Goal: Transaction & Acquisition: Purchase product/service

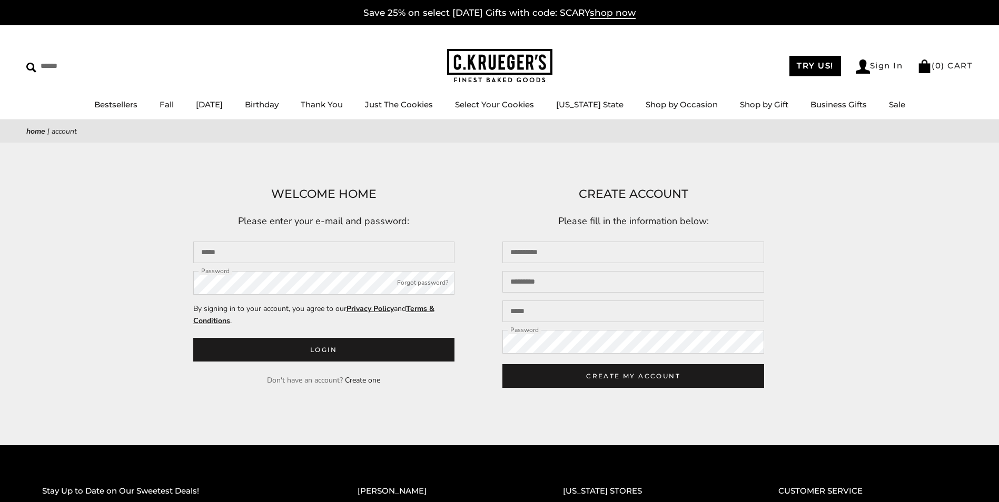
click at [250, 257] on input "Email" at bounding box center [324, 253] width 262 height 22
click at [232, 248] on input "Email" at bounding box center [324, 253] width 262 height 22
type input "**********"
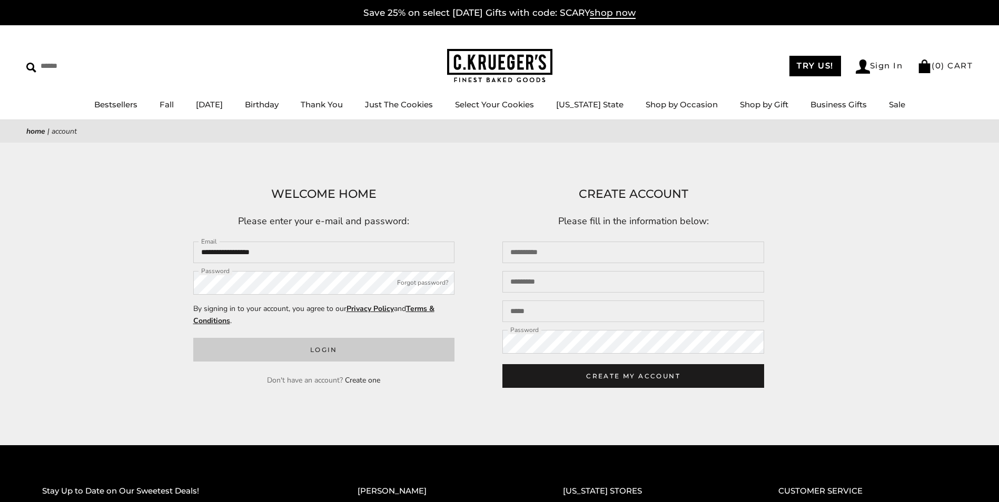
click at [318, 350] on button "Login" at bounding box center [324, 350] width 262 height 24
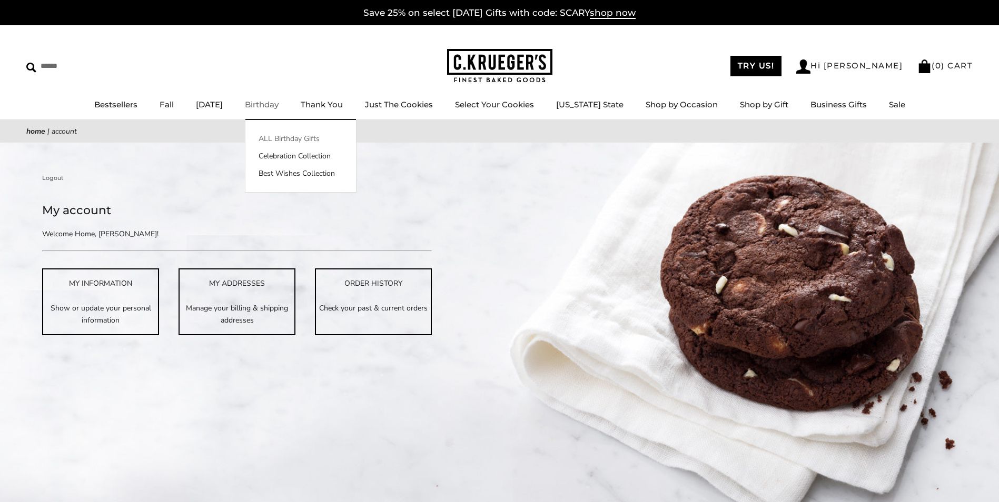
click at [309, 136] on link "ALL Birthday Gifts" at bounding box center [300, 138] width 111 height 11
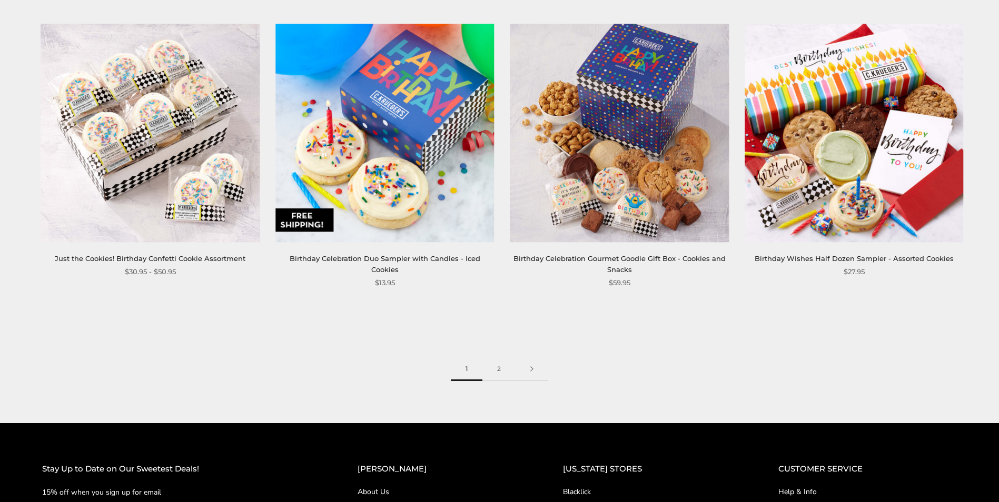
scroll to position [1632, 0]
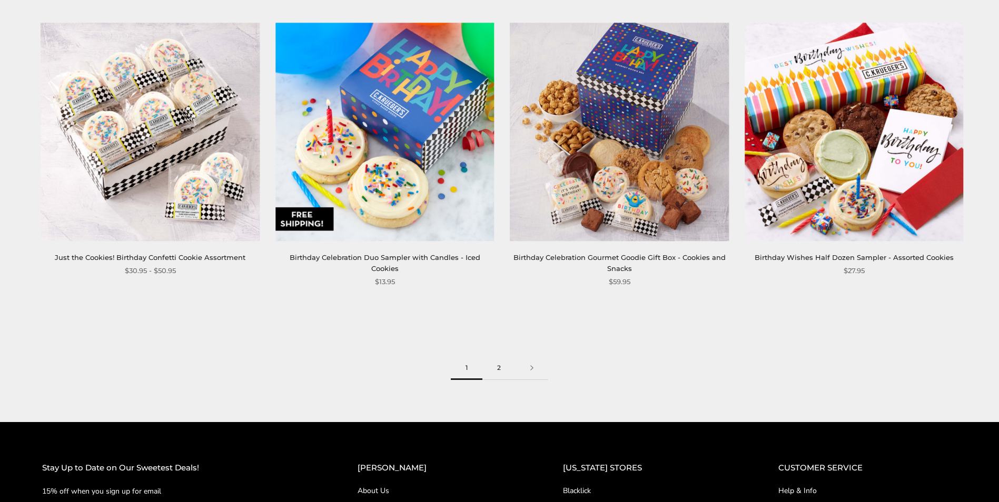
click at [498, 356] on link "2" at bounding box center [498, 368] width 33 height 24
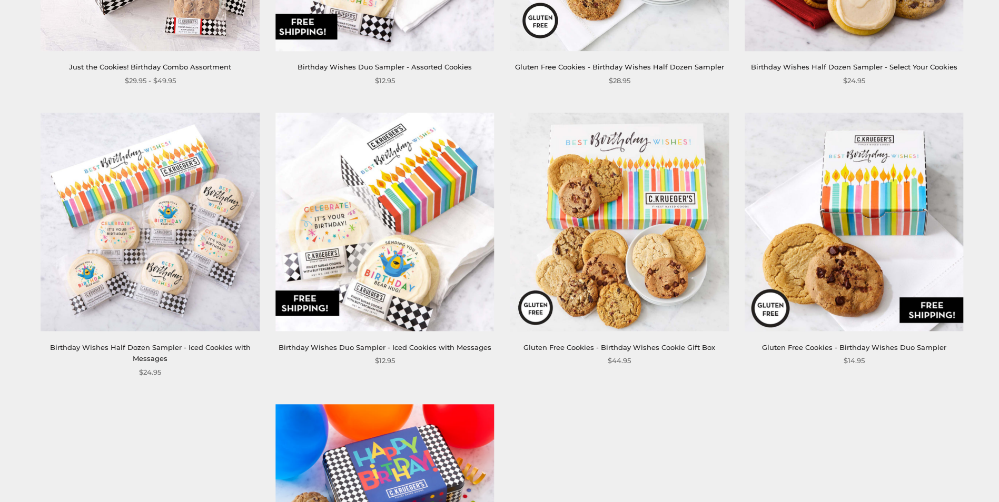
scroll to position [369, 0]
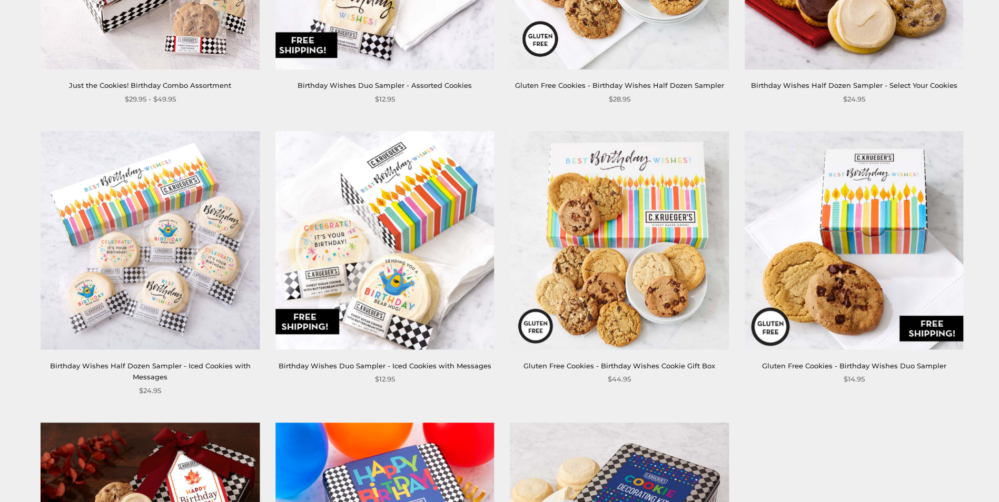
click at [398, 236] on img at bounding box center [384, 240] width 219 height 219
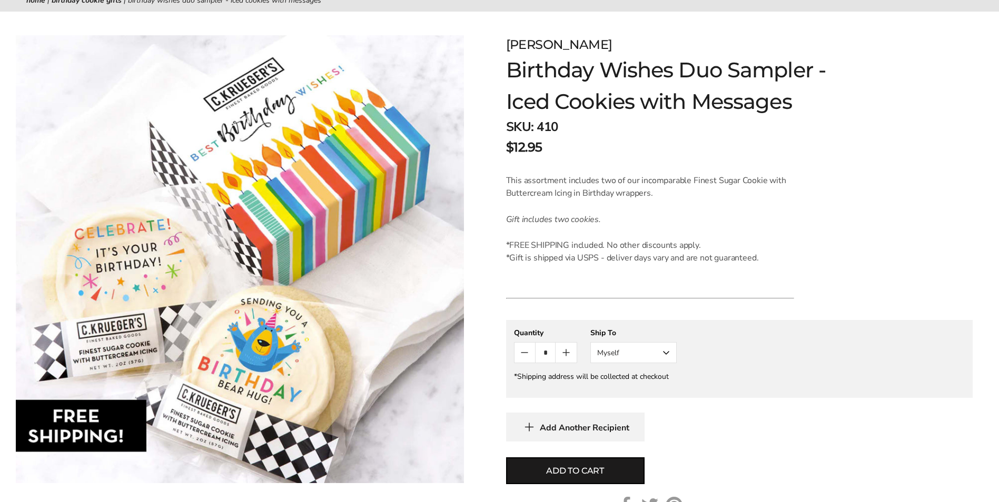
scroll to position [158, 0]
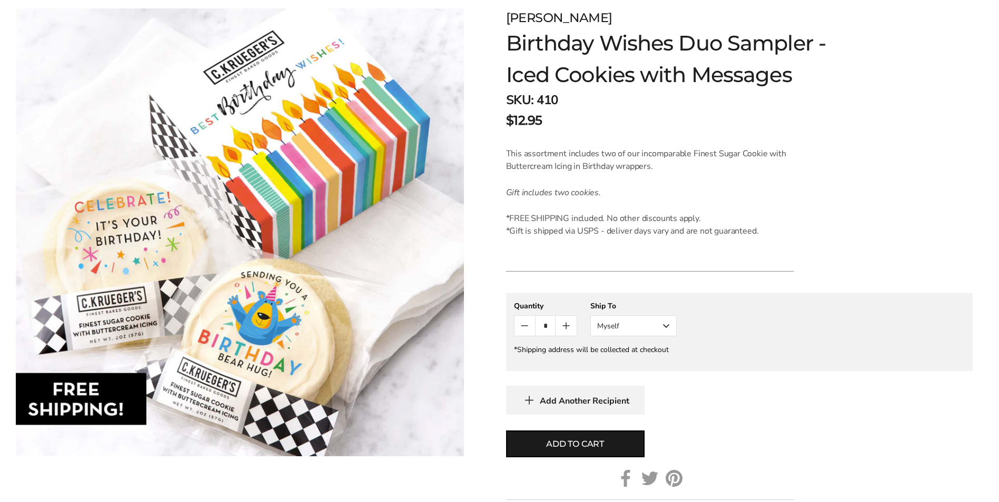
click at [668, 327] on button "Myself" at bounding box center [633, 325] width 86 height 21
click at [622, 364] on button "Other Recipient" at bounding box center [633, 364] width 85 height 19
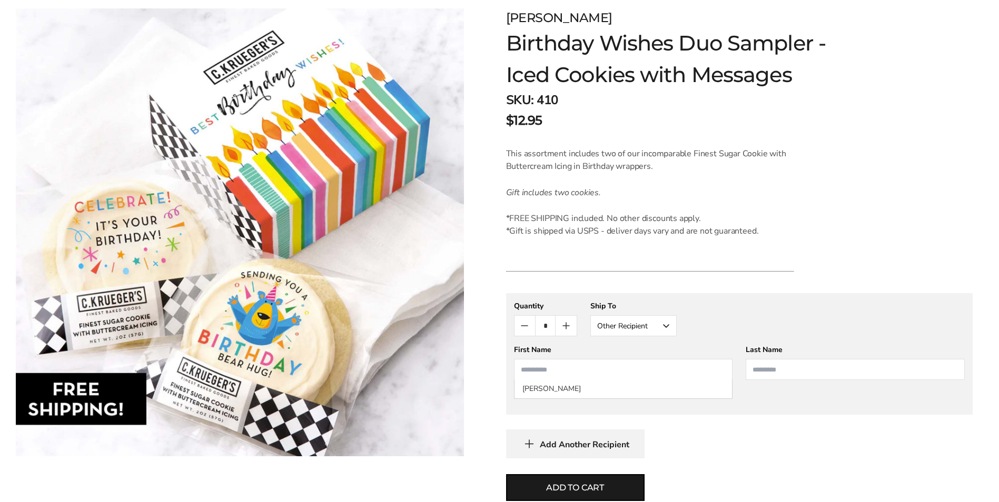
click at [535, 373] on input "First Name" at bounding box center [623, 369] width 219 height 21
type input "*****"
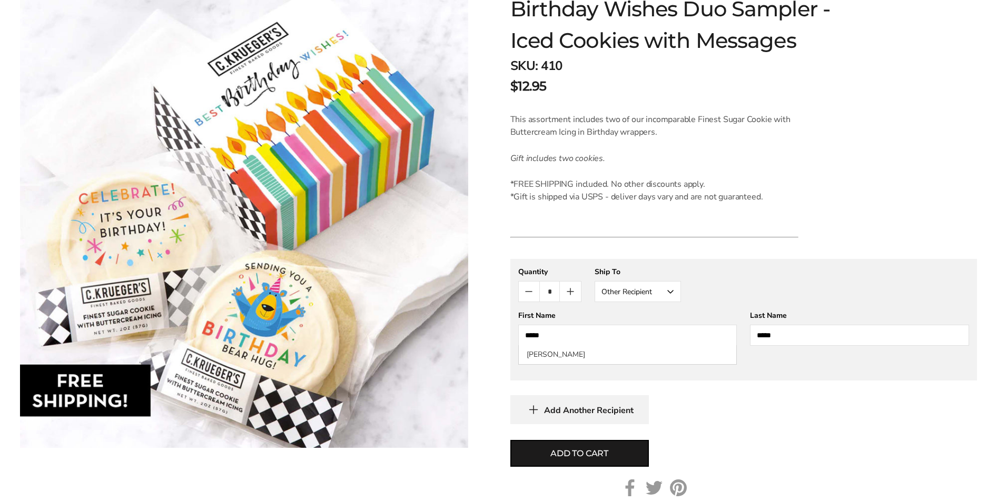
scroll to position [211, 0]
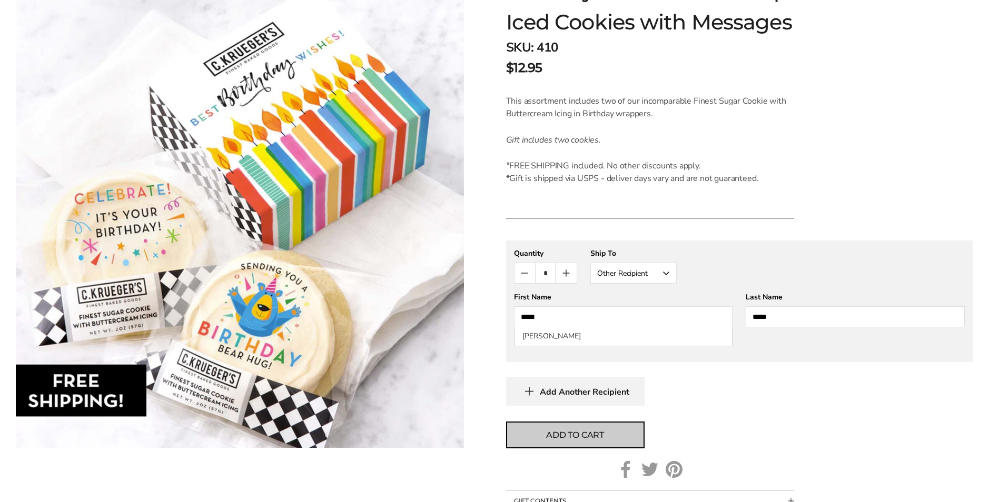
type input "*****"
click at [580, 435] on span "Add to cart" at bounding box center [575, 435] width 58 height 13
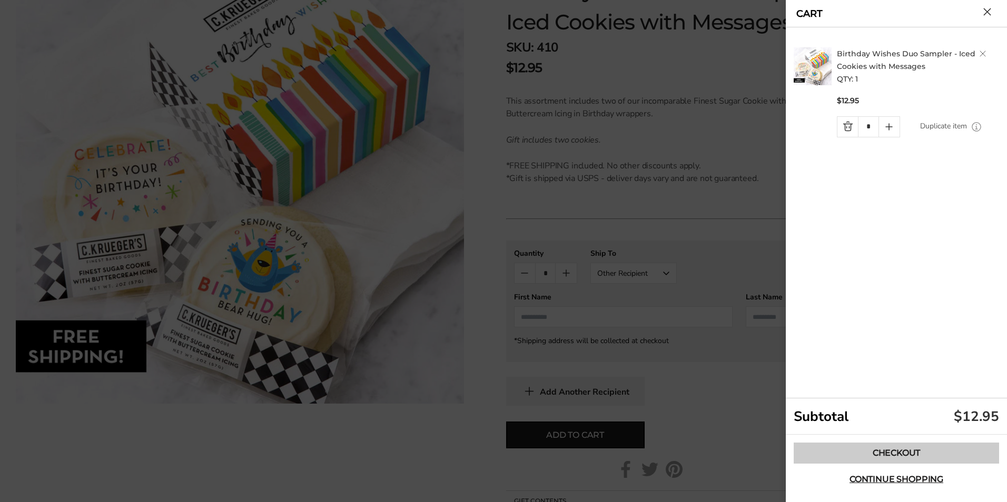
click at [889, 453] on link "Checkout" at bounding box center [895, 453] width 205 height 21
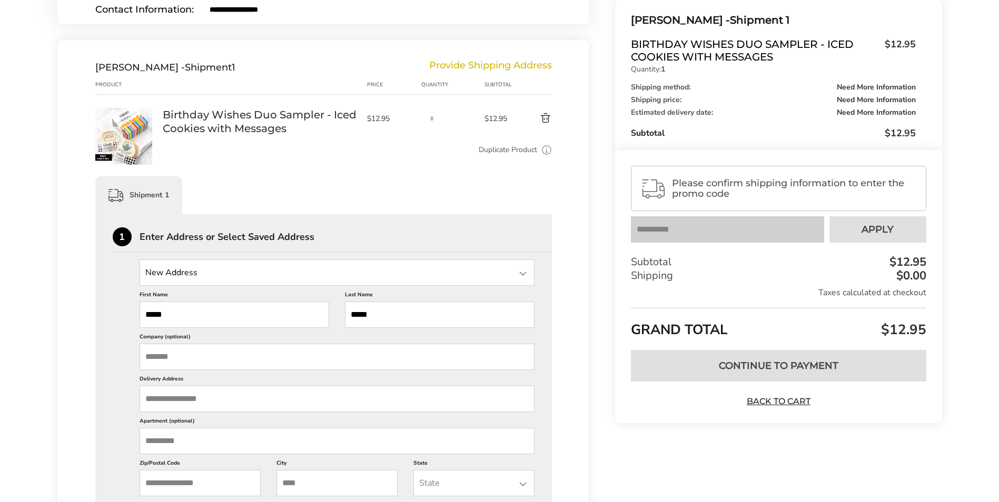
scroll to position [158, 0]
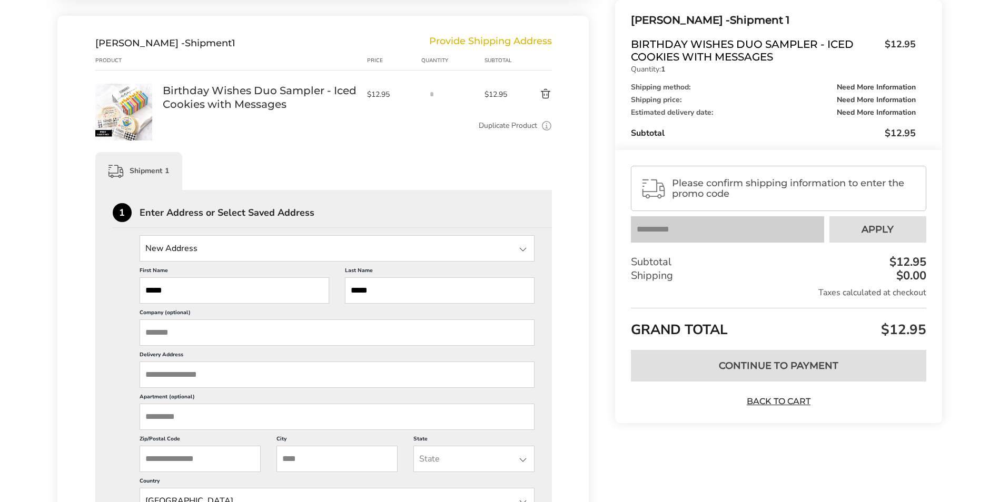
click at [200, 377] on input "Delivery Address" at bounding box center [337, 375] width 395 height 26
click at [524, 251] on div at bounding box center [522, 249] width 13 height 13
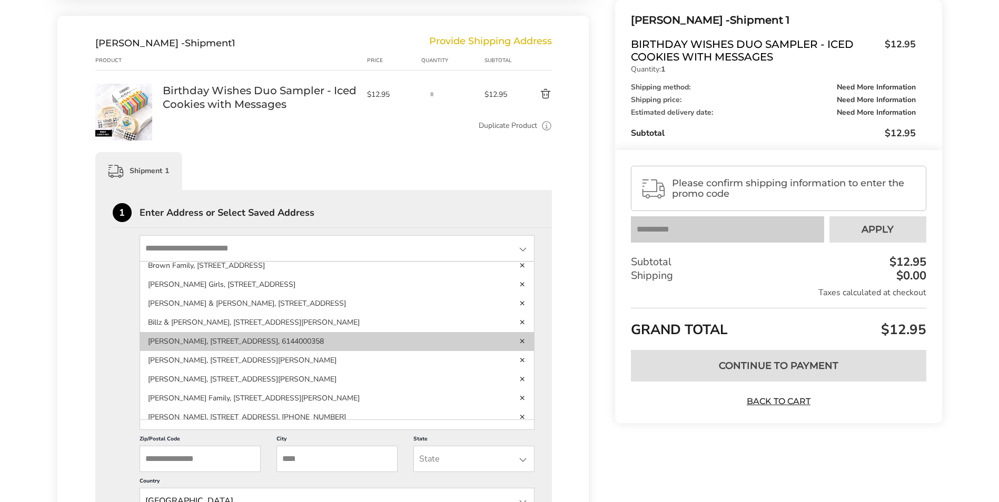
scroll to position [105, 0]
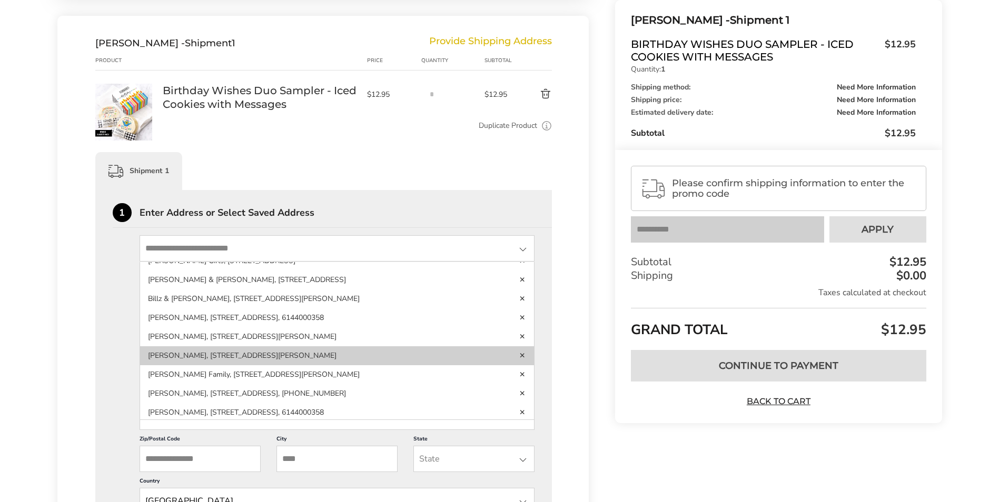
click at [260, 357] on li "Grace Brown, 4457 Middle Aspinwall, New Albany, OH, 43054, United States" at bounding box center [337, 355] width 394 height 19
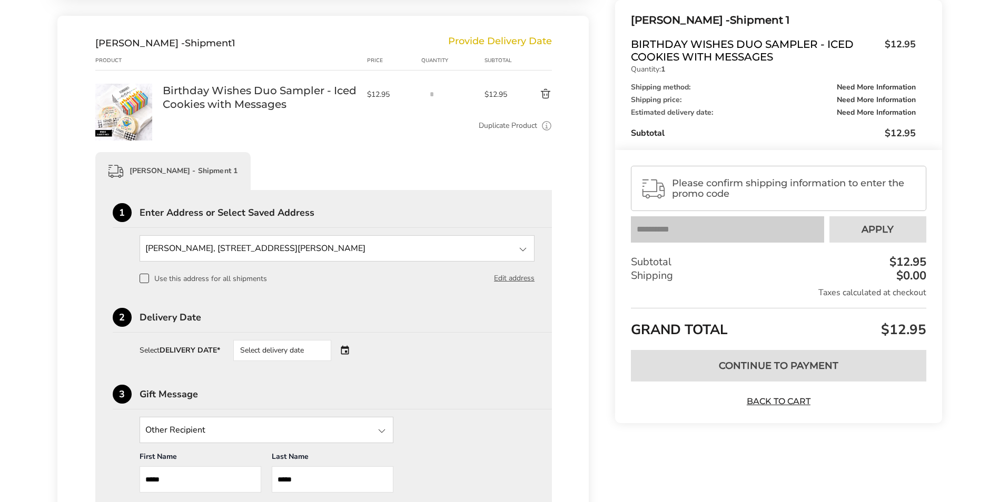
click at [348, 348] on div "Select delivery date" at bounding box center [296, 350] width 127 height 21
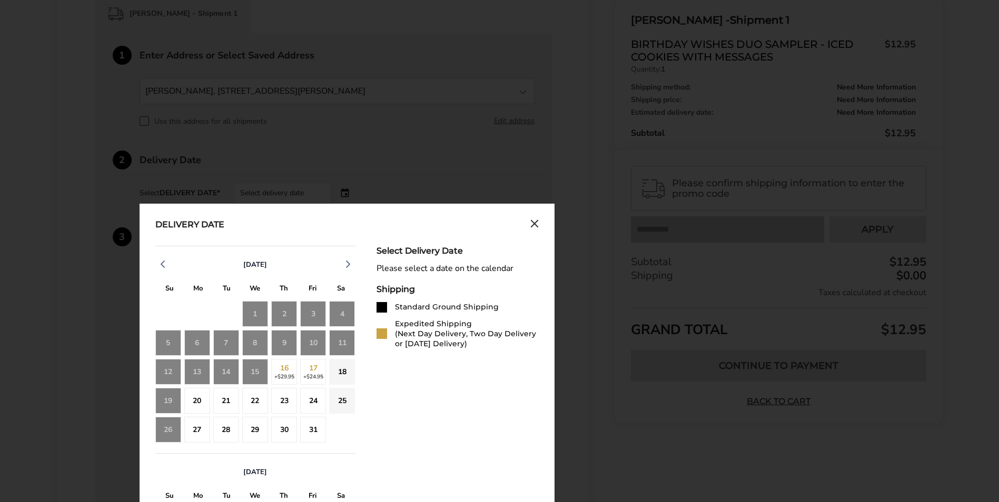
scroll to position [316, 0]
click at [255, 371] on div "15" at bounding box center [255, 372] width 26 height 26
click at [337, 370] on div "18" at bounding box center [342, 372] width 26 height 26
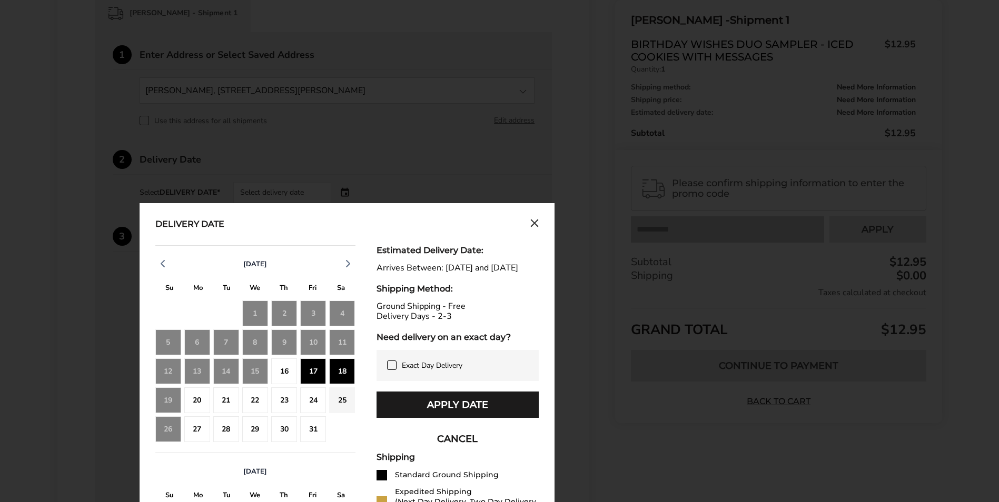
click at [283, 372] on div "16" at bounding box center [284, 372] width 26 height 26
click at [248, 372] on div "15" at bounding box center [255, 372] width 26 height 26
click at [314, 369] on div "17" at bounding box center [313, 372] width 26 height 26
click at [287, 368] on div "16" at bounding box center [284, 372] width 26 height 26
click at [444, 414] on button "Apply Date" at bounding box center [457, 405] width 162 height 26
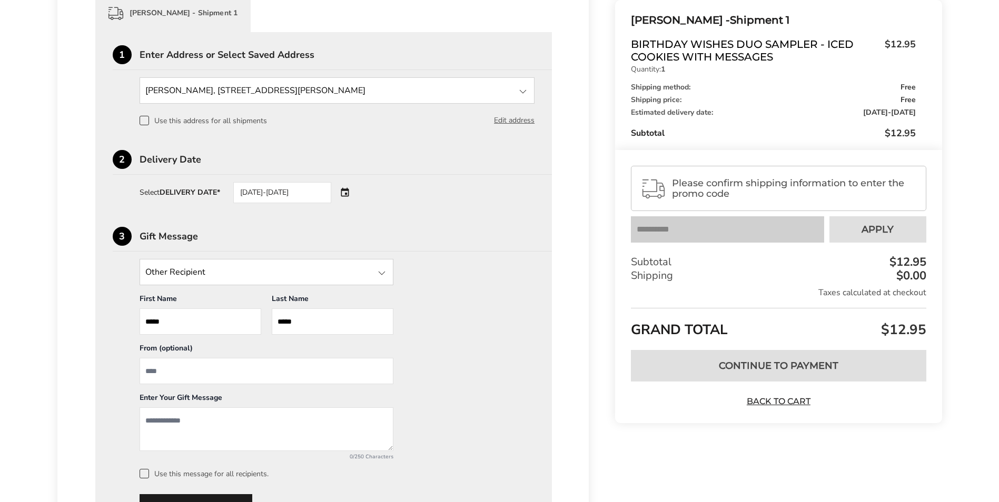
click at [176, 373] on input "From" at bounding box center [267, 371] width 254 height 26
type input "*******"
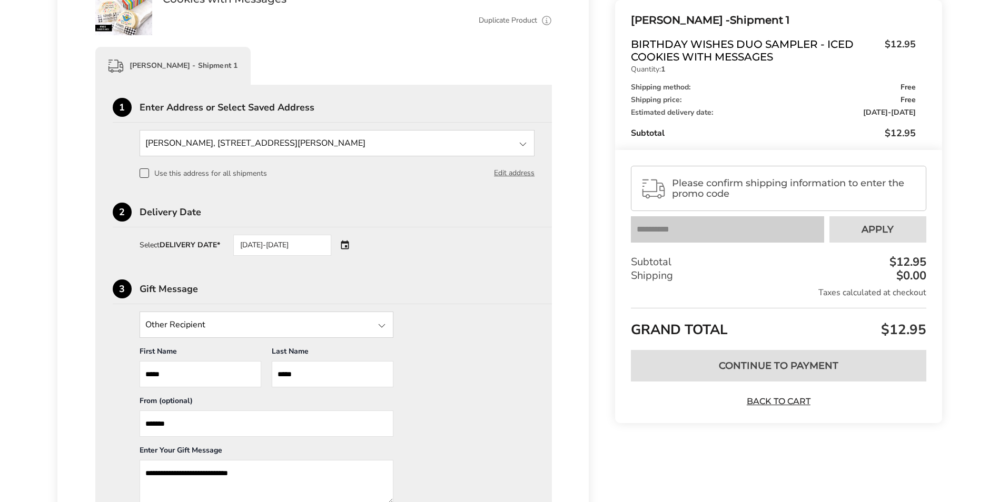
type textarea "**********"
click at [347, 244] on div "10/17/2025-10/18/2025" at bounding box center [296, 245] width 127 height 21
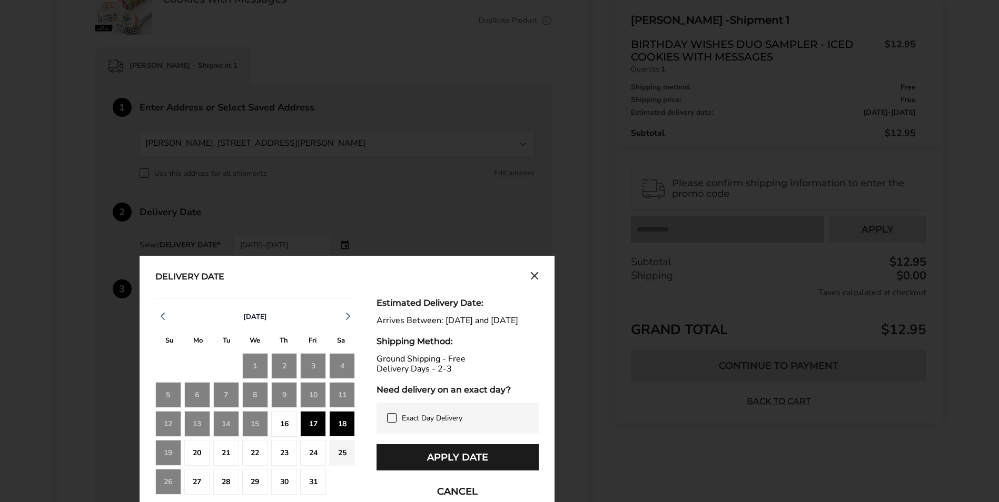
click at [292, 415] on div "16" at bounding box center [284, 424] width 26 height 26
click at [532, 273] on icon "Close calendar" at bounding box center [534, 276] width 8 height 9
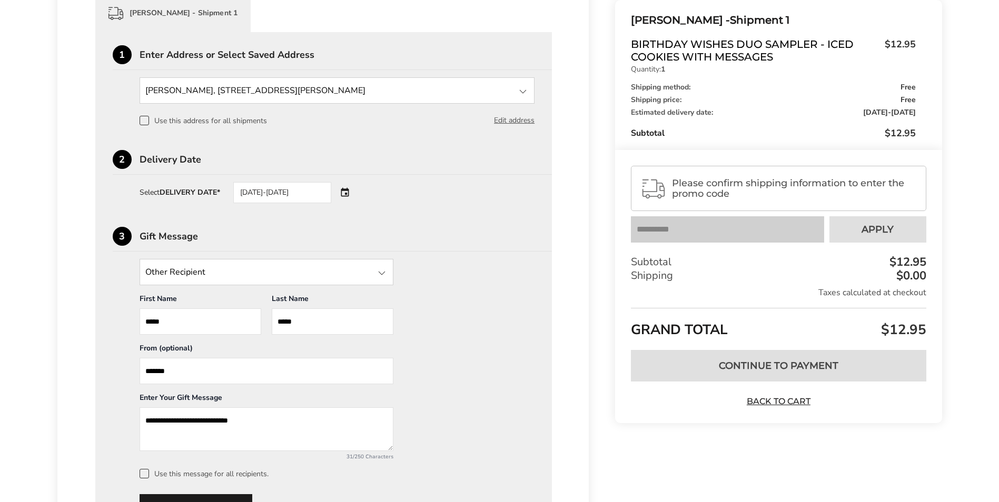
scroll to position [369, 0]
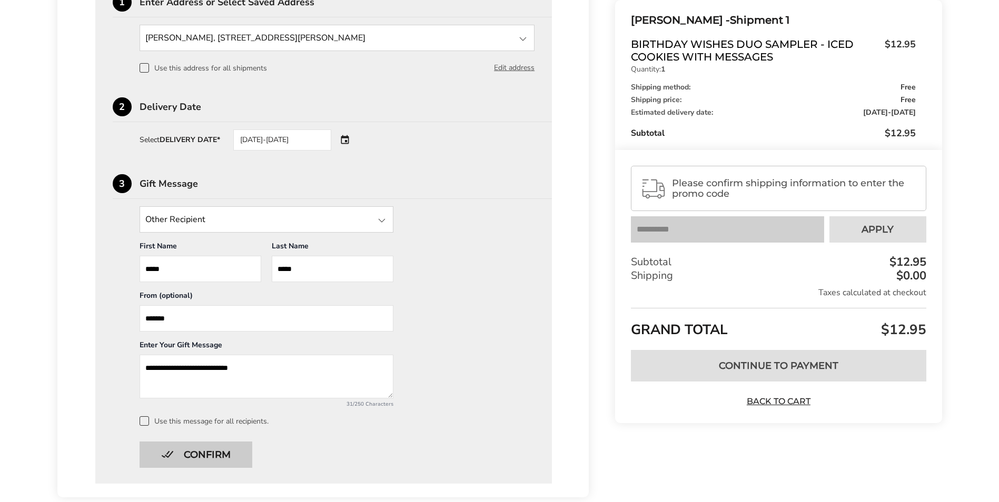
click at [192, 454] on button "Confirm" at bounding box center [196, 455] width 113 height 26
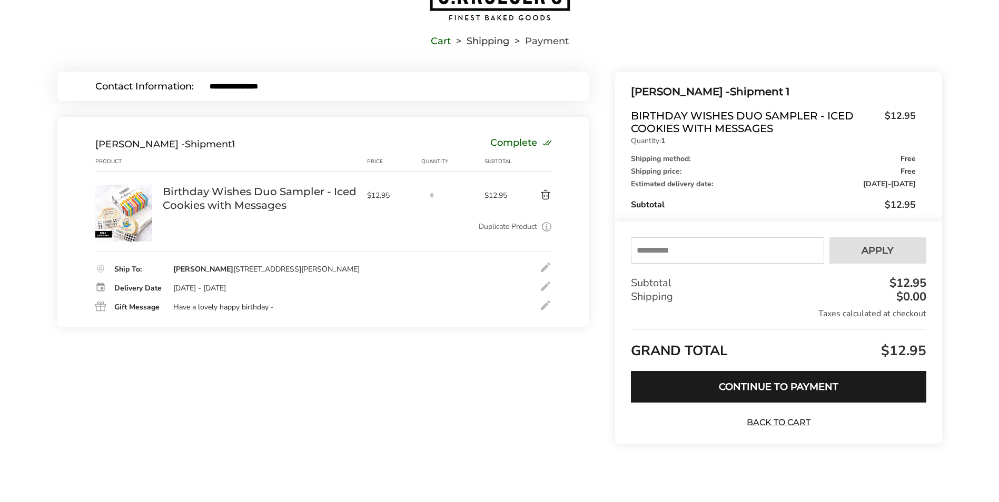
scroll to position [57, 0]
click at [786, 388] on button "Continue to Payment" at bounding box center [778, 387] width 295 height 32
